Goal: Task Accomplishment & Management: Use online tool/utility

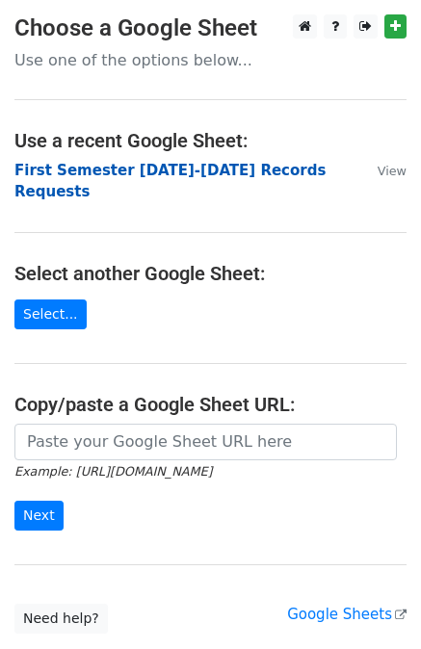
click at [220, 169] on strong "First Semester [DATE]-[DATE] Records Requests" at bounding box center [169, 181] width 311 height 39
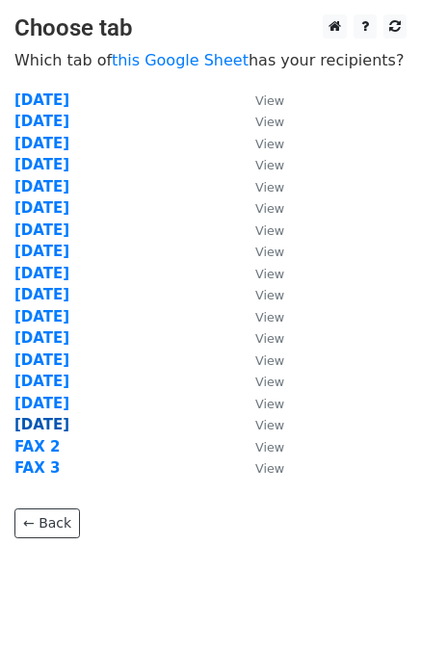
click at [55, 421] on strong "8/13/25" at bounding box center [41, 424] width 55 height 17
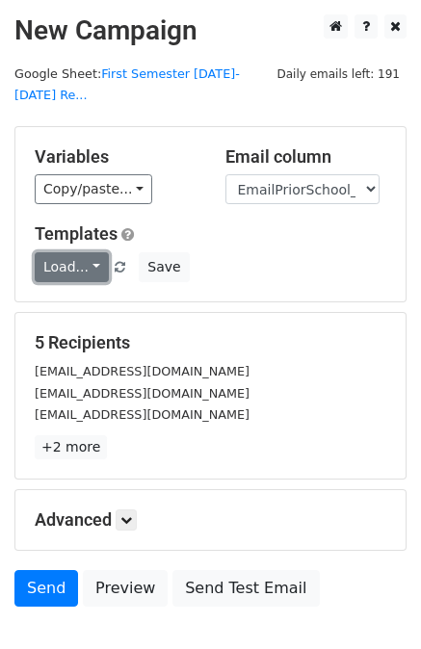
click at [77, 252] on link "Load..." at bounding box center [72, 267] width 74 height 30
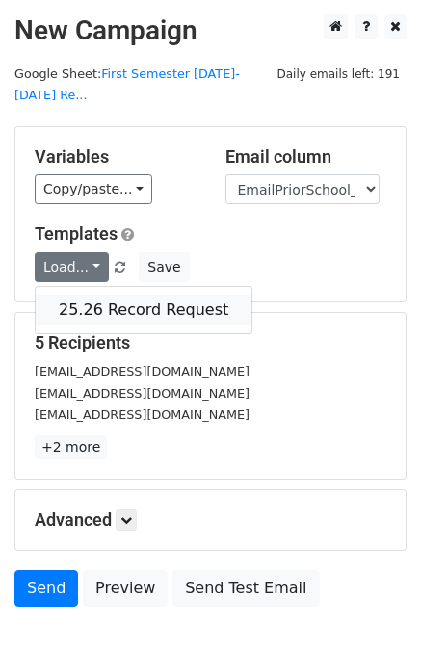
click at [93, 295] on link "25.26 Record Request" at bounding box center [144, 310] width 216 height 31
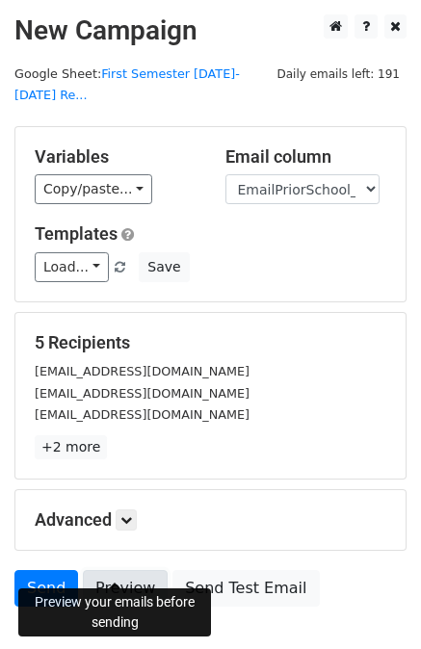
click at [123, 570] on link "Preview" at bounding box center [125, 588] width 85 height 37
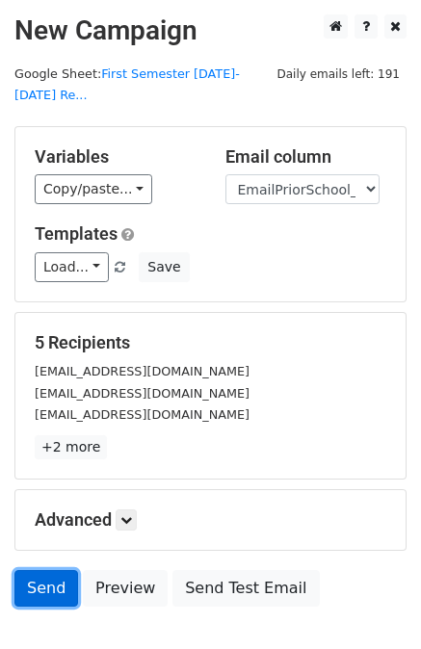
click at [42, 570] on link "Send" at bounding box center [46, 588] width 64 height 37
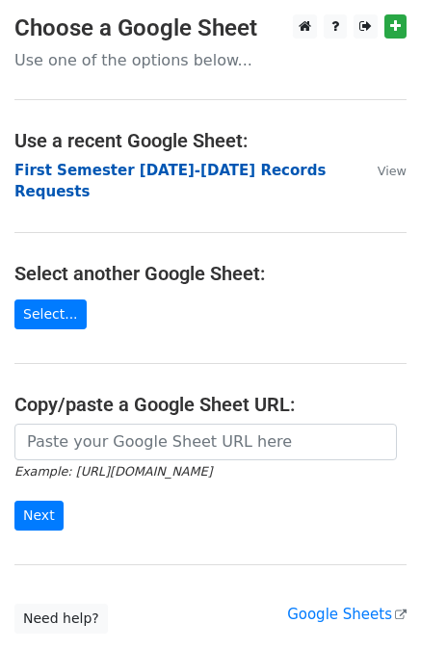
click at [204, 168] on strong "First Semester 2025-2026 Records Requests" at bounding box center [169, 181] width 311 height 39
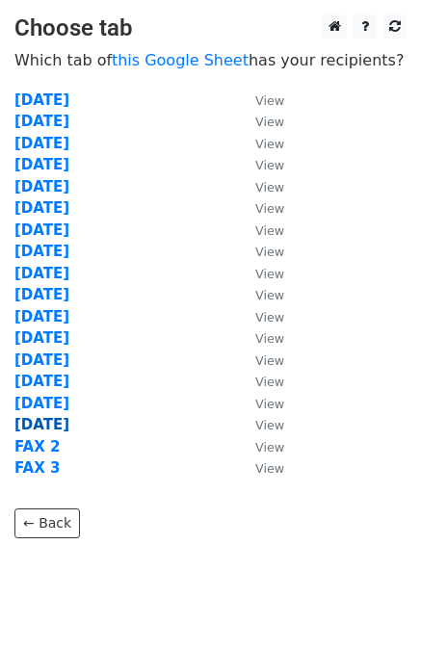
click at [46, 421] on strong "[DATE]" at bounding box center [41, 424] width 55 height 17
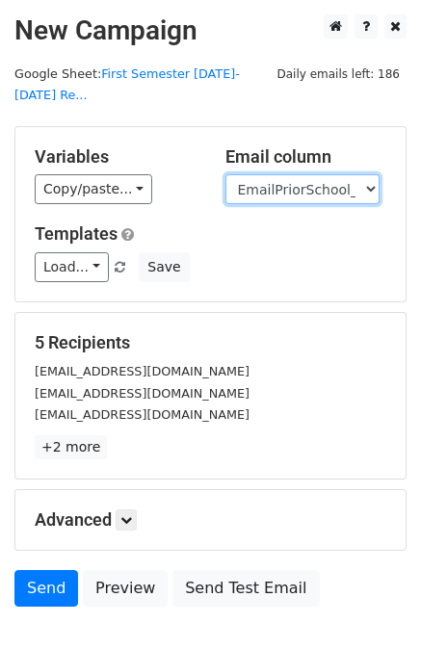
click at [312, 174] on select "User ID Last Name First Name Start Year Enrollment Date Birthday_Age Reported G…" at bounding box center [302, 189] width 154 height 30
select select "FaxPriorSchool1_2021"
click at [225, 174] on select "User ID Last Name First Name Start Year Enrollment Date Birthday_Age Reported G…" at bounding box center [302, 189] width 154 height 30
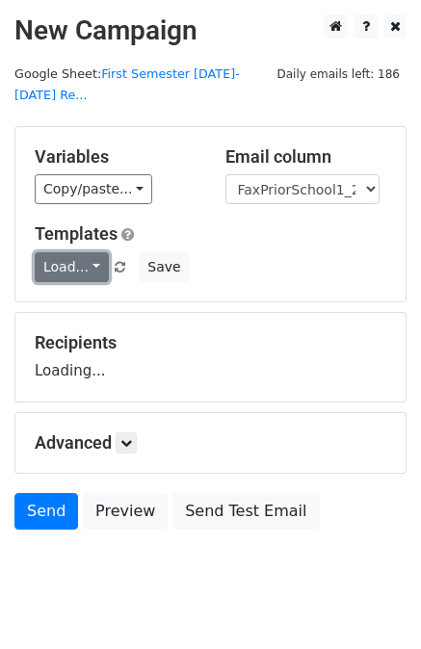
click at [69, 252] on link "Load..." at bounding box center [72, 267] width 74 height 30
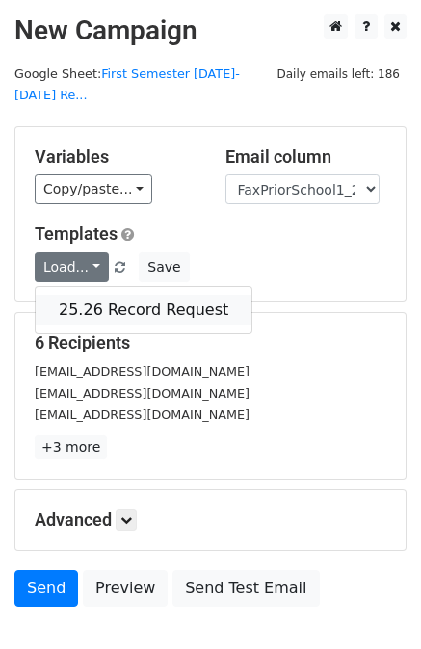
click at [104, 295] on link "25.26 Record Request" at bounding box center [144, 310] width 216 height 31
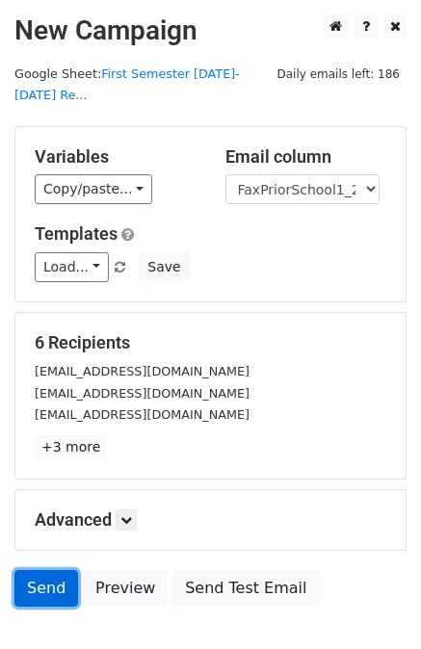
click at [42, 570] on link "Send" at bounding box center [46, 588] width 64 height 37
